Goal: Information Seeking & Learning: Find specific fact

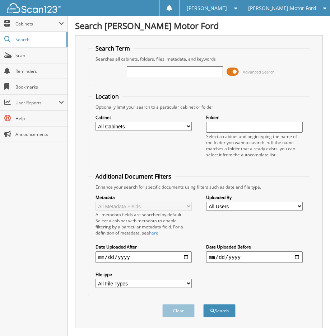
click at [181, 71] on input "text" at bounding box center [175, 71] width 97 height 11
type input "BNE02278"
click at [212, 308] on button "Search" at bounding box center [219, 310] width 32 height 13
click at [233, 73] on span at bounding box center [233, 71] width 12 height 11
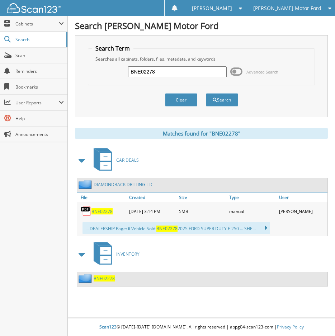
click at [106, 214] on span "BNE02278" at bounding box center [102, 212] width 21 height 6
click at [141, 71] on input "BNE02278" at bounding box center [177, 71] width 99 height 11
click at [309, 10] on span "[PERSON_NAME] Motor Ford" at bounding box center [287, 8] width 68 height 4
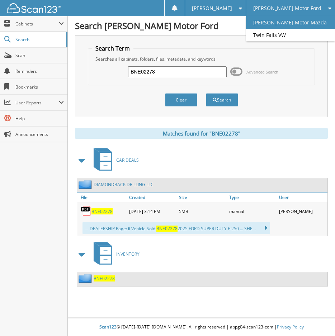
click at [310, 21] on link "[PERSON_NAME] Motor Mazda" at bounding box center [290, 22] width 89 height 13
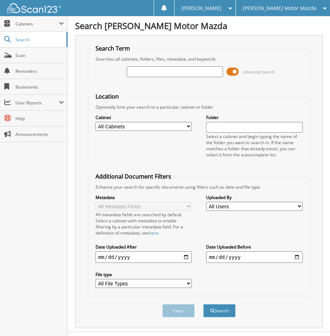
click at [270, 8] on span "[PERSON_NAME] Motor Mazda" at bounding box center [280, 8] width 74 height 4
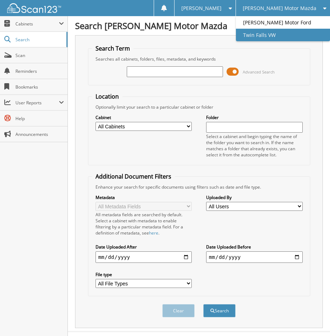
click at [284, 34] on link "Twin Falls VW" at bounding box center [283, 35] width 94 height 13
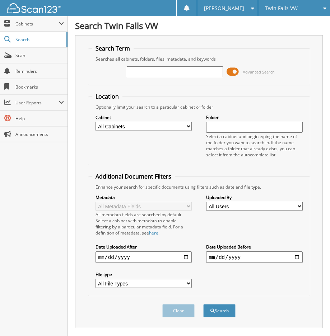
click at [141, 71] on input "text" at bounding box center [175, 71] width 97 height 11
type input "[PERSON_NAME]"
click at [203, 304] on button "Search" at bounding box center [219, 310] width 32 height 13
click at [232, 72] on span at bounding box center [233, 71] width 12 height 11
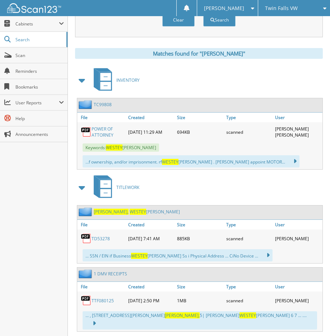
scroll to position [108, 0]
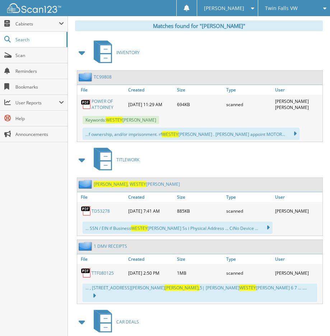
click at [99, 212] on link "TD53278" at bounding box center [101, 211] width 18 height 6
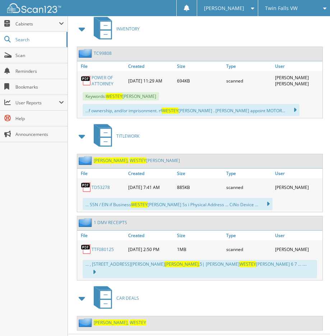
scroll to position [141, 0]
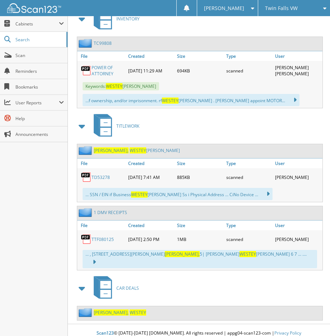
click at [130, 310] on span "WESTEY" at bounding box center [138, 313] width 17 height 6
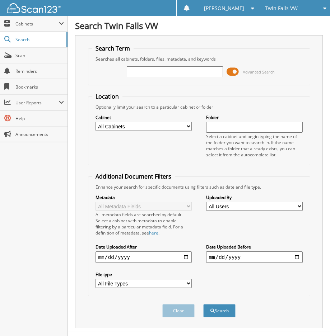
click at [143, 73] on input "text" at bounding box center [175, 71] width 97 height 11
paste input "TC99808"
type input "TC99808"
click at [221, 309] on button "Search" at bounding box center [219, 310] width 32 height 13
click at [231, 73] on span at bounding box center [233, 71] width 12 height 11
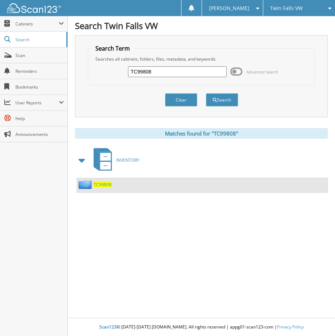
click at [104, 184] on span "TC99808" at bounding box center [103, 185] width 18 height 6
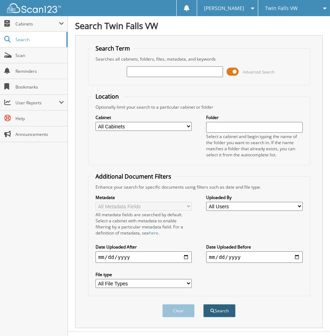
click at [214, 316] on button "Search" at bounding box center [219, 310] width 32 height 13
click at [157, 72] on input "text" at bounding box center [175, 71] width 97 height 11
type input "westey"
click at [203, 304] on button "Search" at bounding box center [219, 310] width 32 height 13
click at [225, 308] on button "Search" at bounding box center [219, 310] width 32 height 13
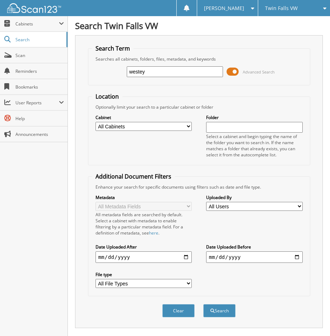
click at [234, 76] on span at bounding box center [233, 71] width 12 height 11
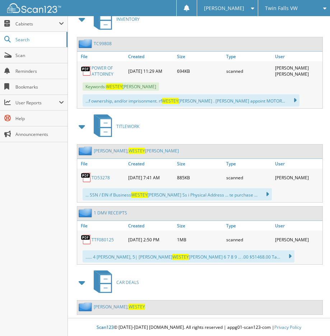
scroll to position [141, 0]
click at [111, 307] on link "ANDERSON, WESTEY" at bounding box center [119, 307] width 51 height 6
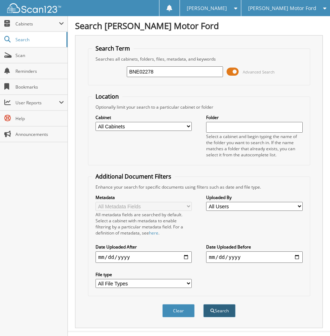
type input "BNE02278"
click at [220, 311] on button "Search" at bounding box center [219, 310] width 32 height 13
click at [233, 72] on span at bounding box center [233, 71] width 12 height 11
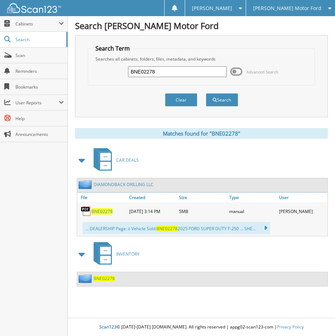
click at [100, 213] on span "BNE02278" at bounding box center [102, 212] width 21 height 6
